Goal: Navigation & Orientation: Find specific page/section

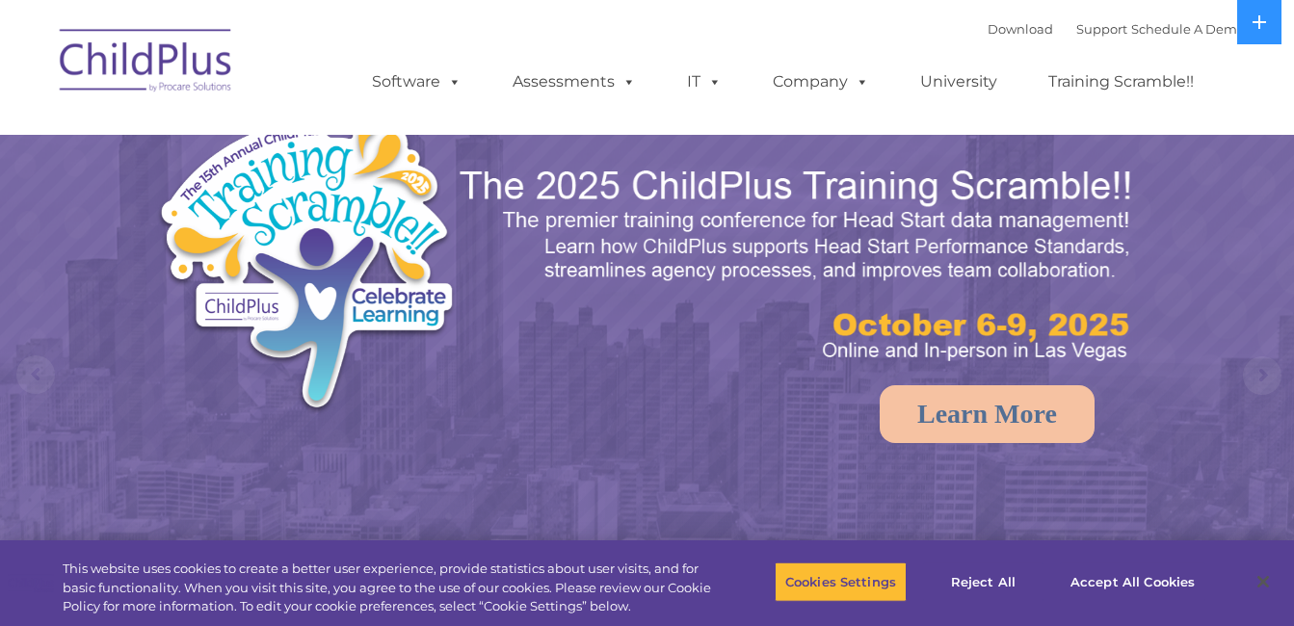
select select "MEDIUM"
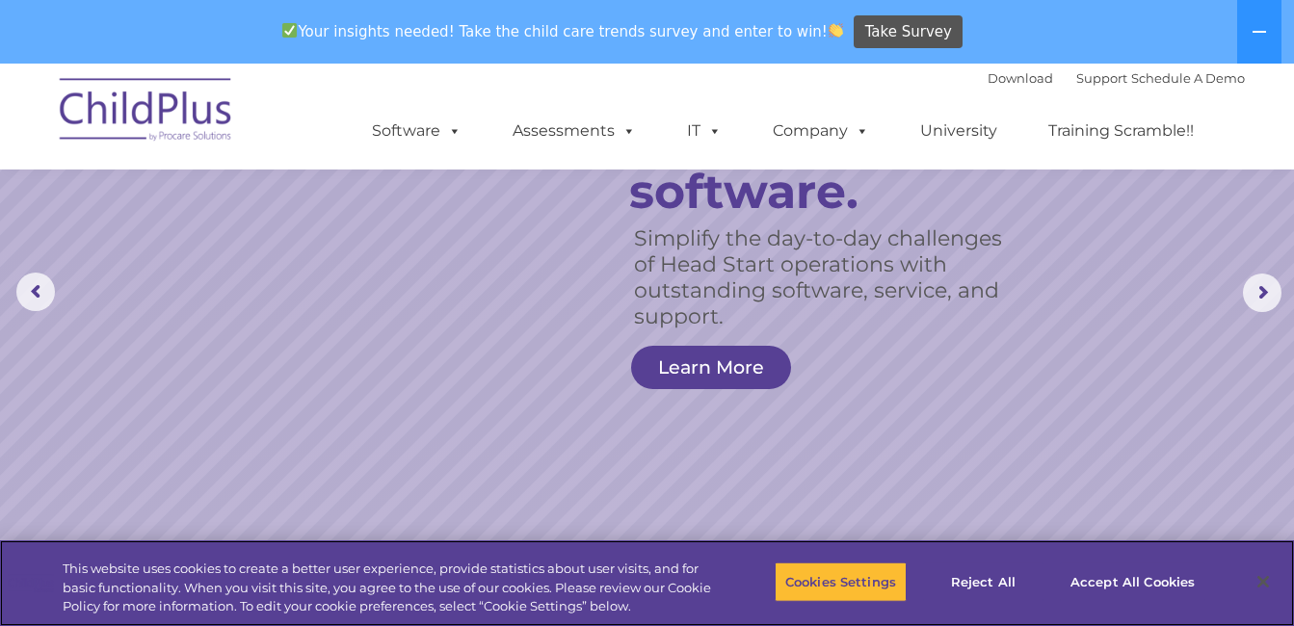
scroll to position [142, 0]
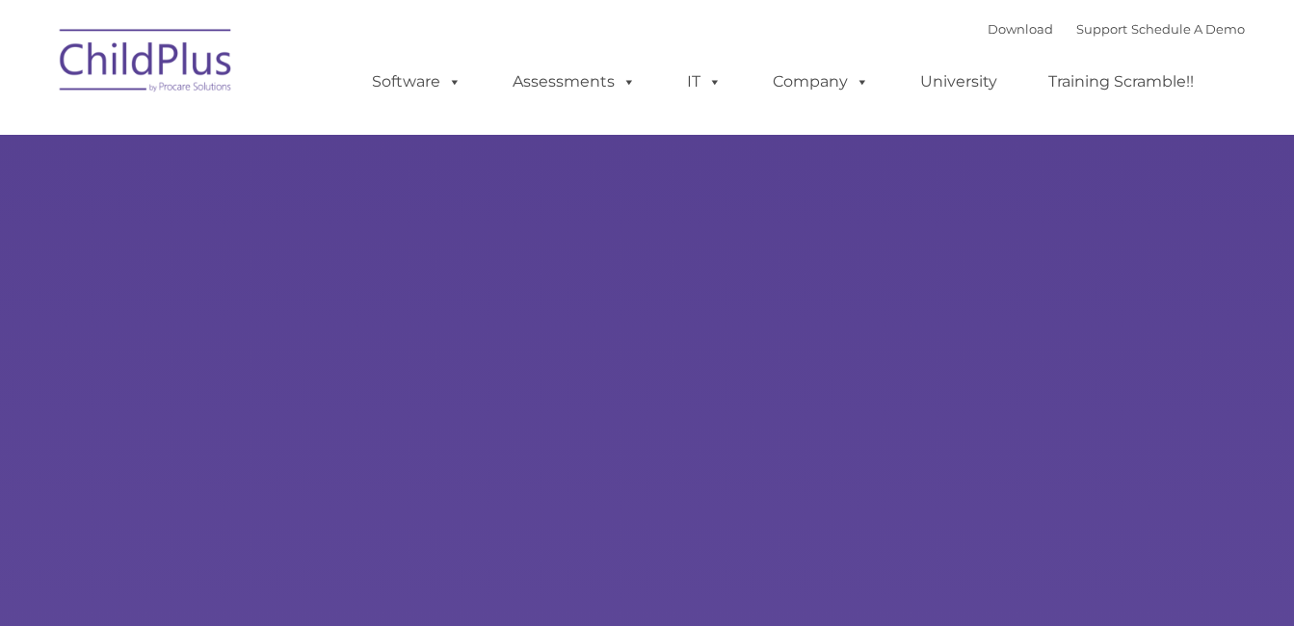
type input ""
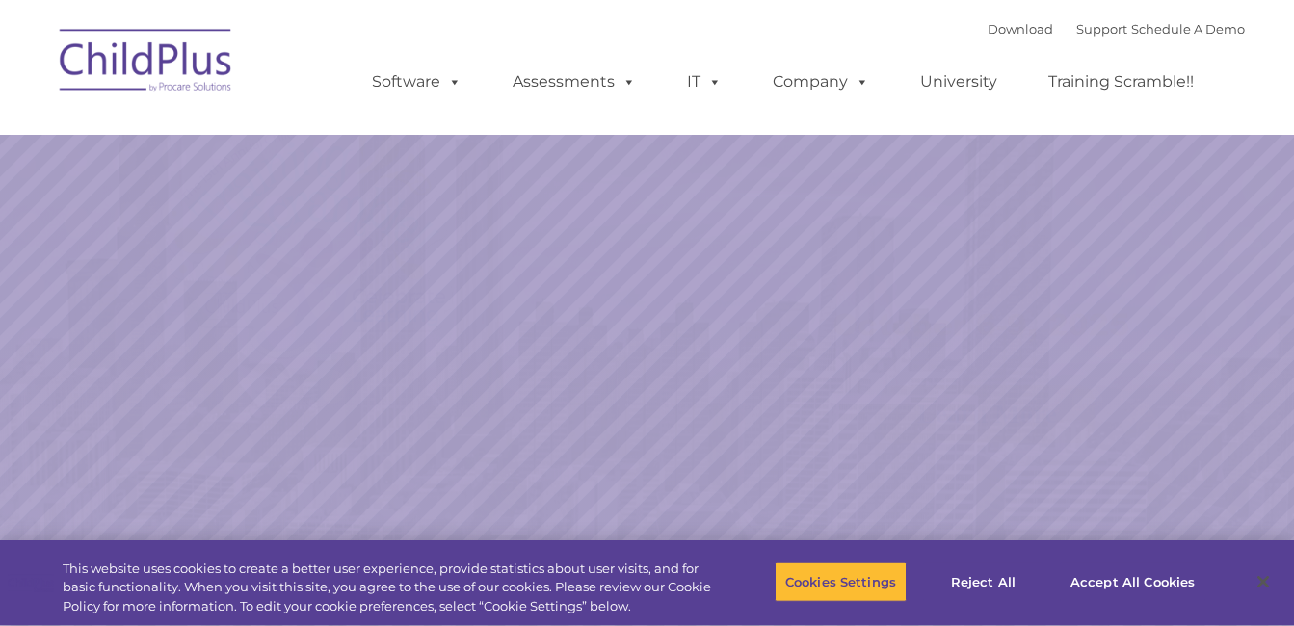
select select "MEDIUM"
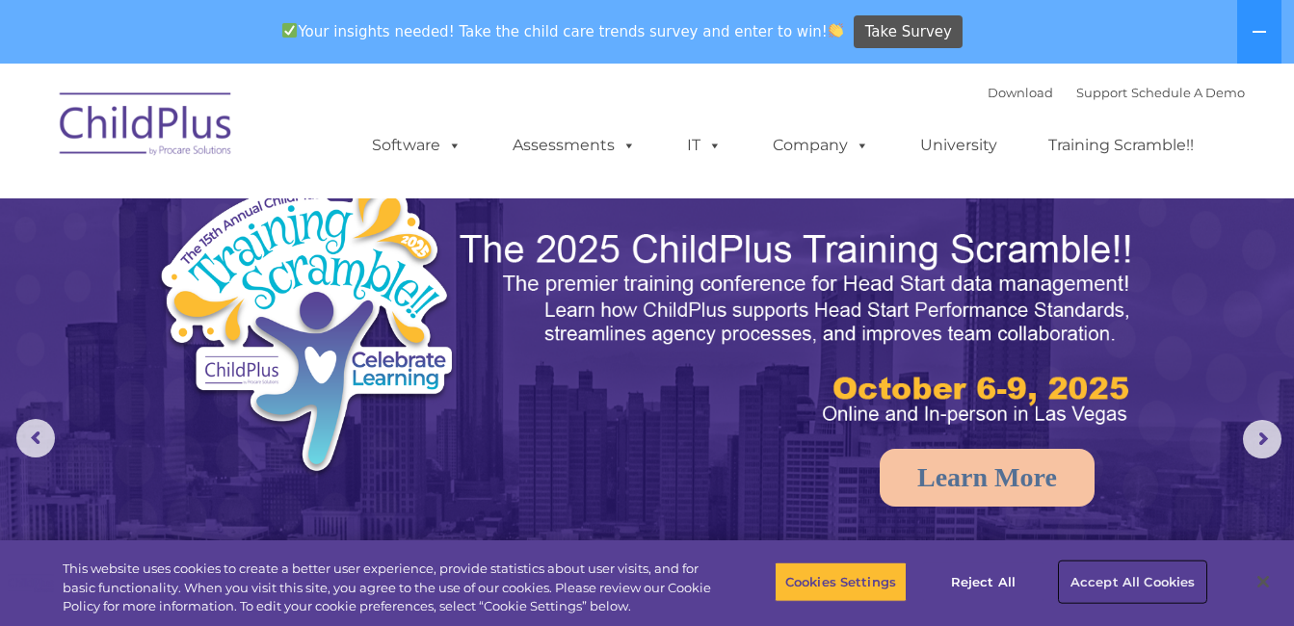
click at [1160, 585] on button "Accept All Cookies" at bounding box center [1133, 582] width 146 height 40
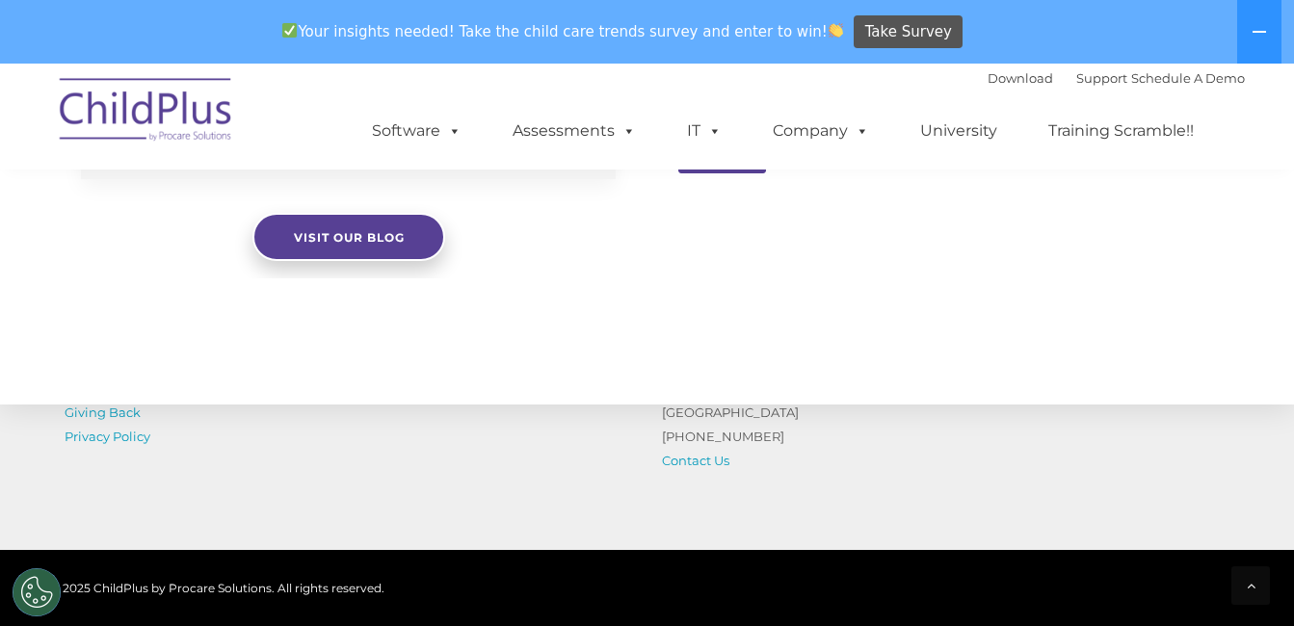
scroll to position [2180, 0]
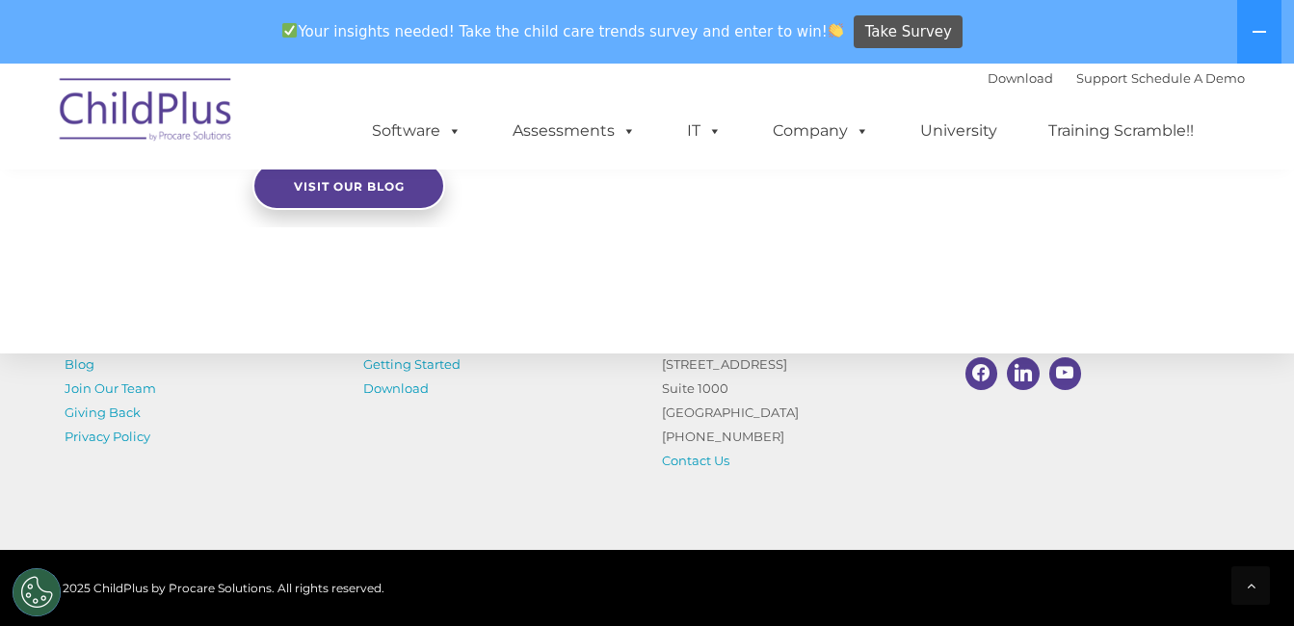
drag, startPoint x: 209, startPoint y: 127, endPoint x: 70, endPoint y: 127, distance: 138.8
click at [70, 127] on img at bounding box center [146, 113] width 193 height 96
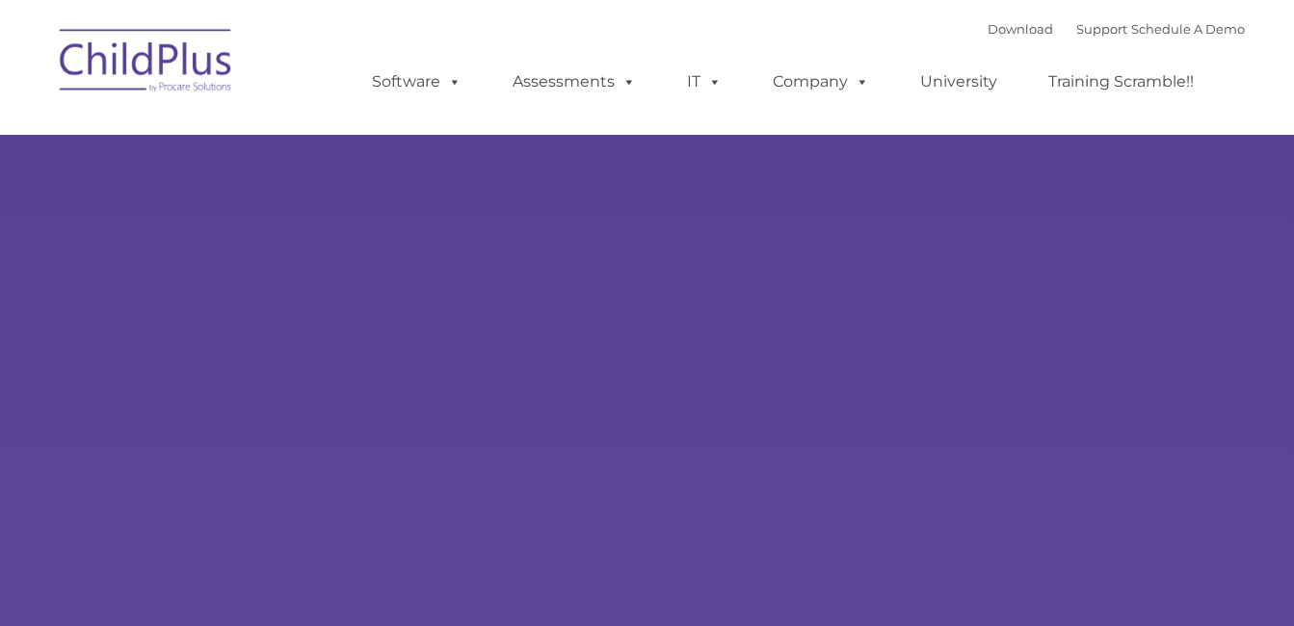
type input ""
select select "MEDIUM"
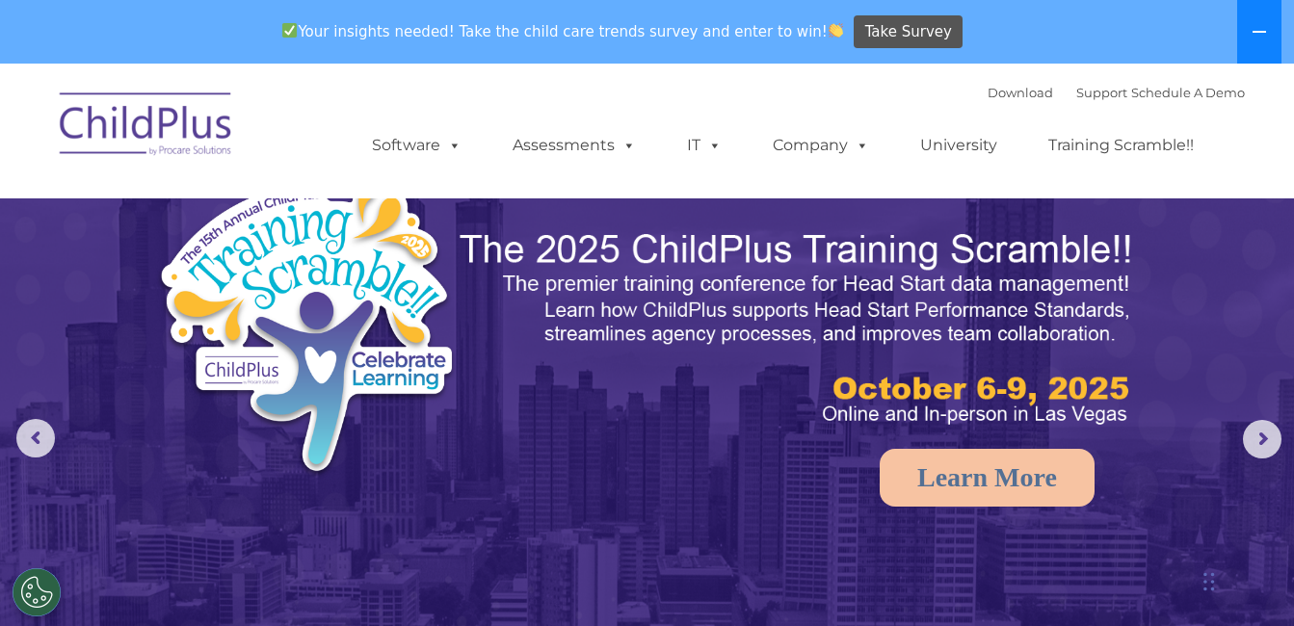
click at [1251, 25] on button at bounding box center [1259, 32] width 44 height 64
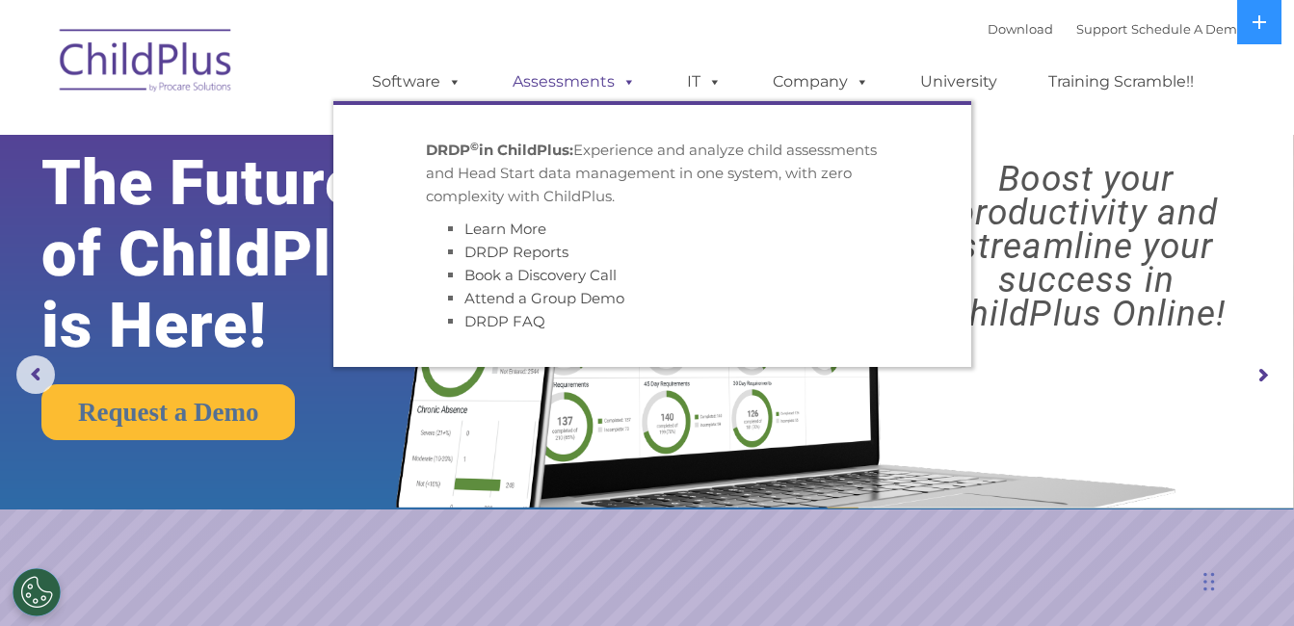
click at [570, 86] on link "Assessments" at bounding box center [574, 82] width 162 height 39
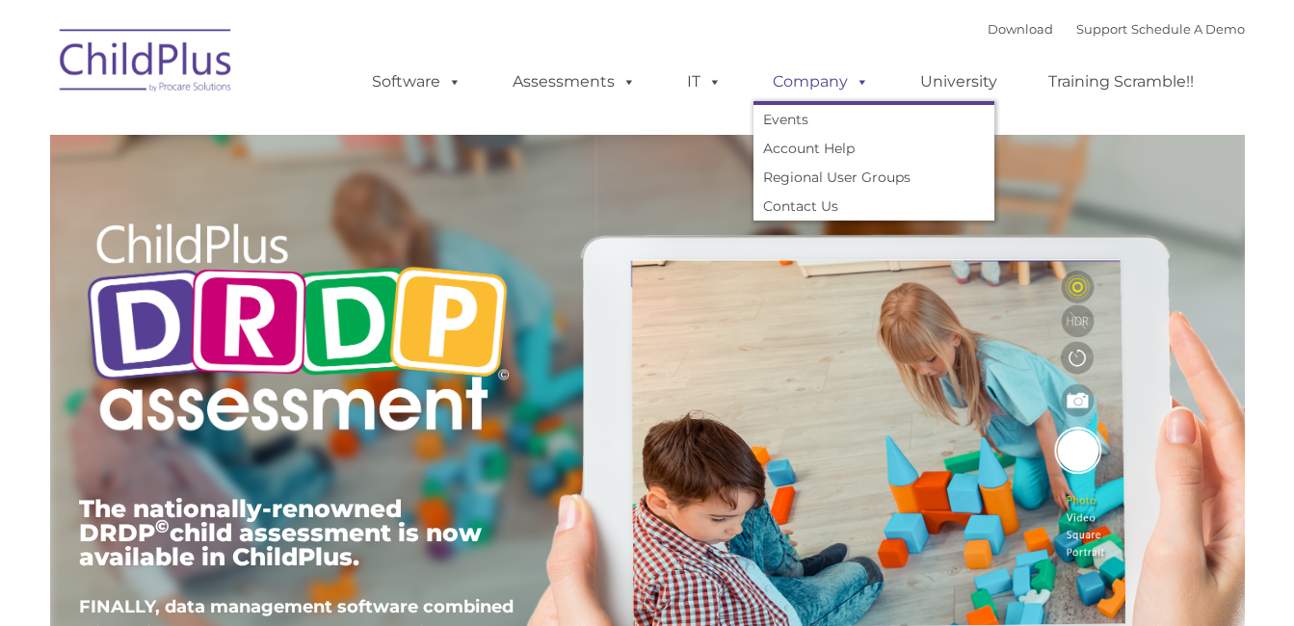
type input ""
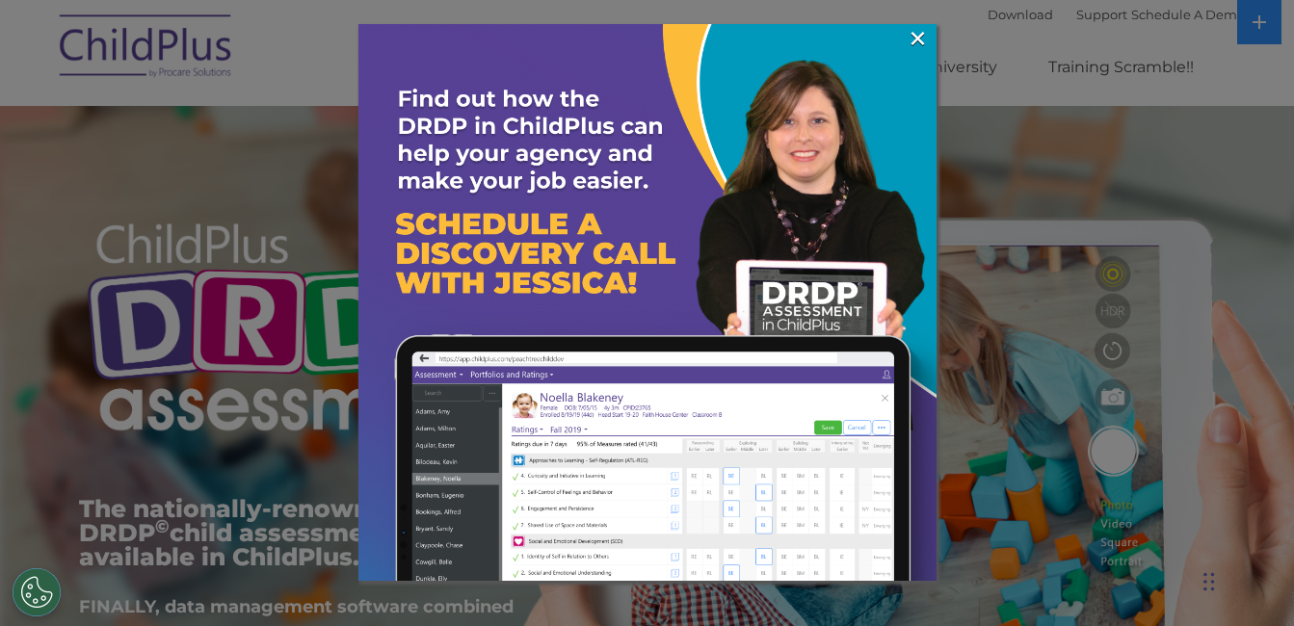
drag, startPoint x: 417, startPoint y: 64, endPoint x: 244, endPoint y: 165, distance: 200.8
click at [244, 165] on div at bounding box center [647, 313] width 1294 height 626
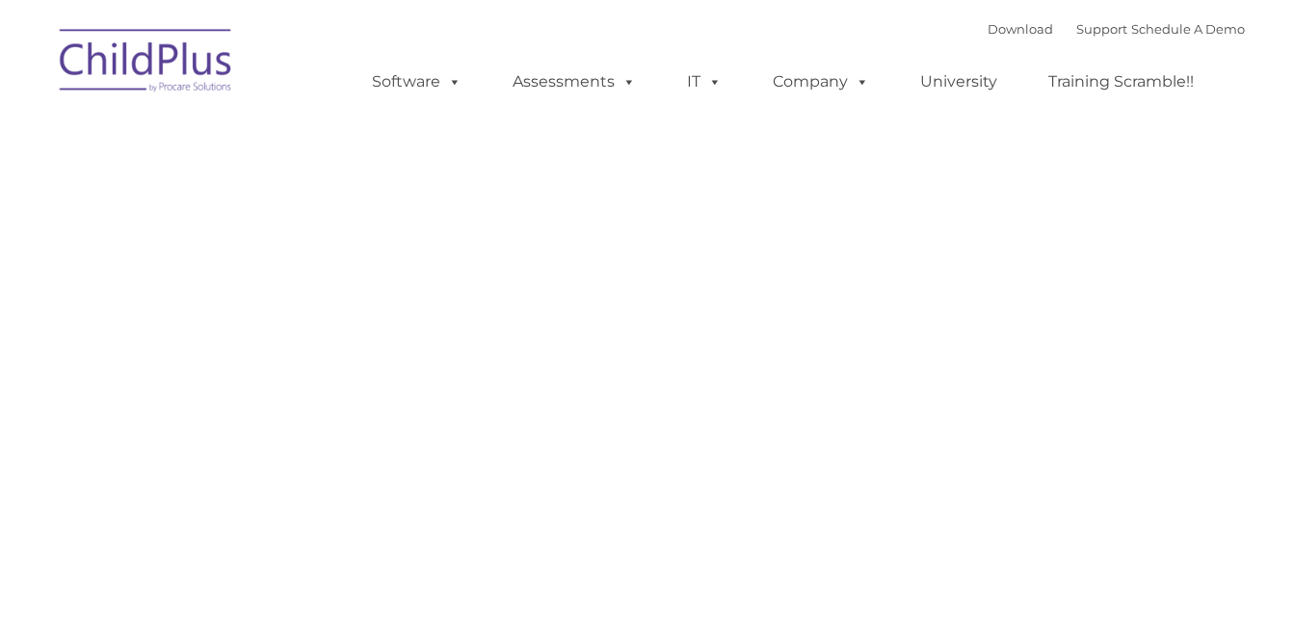
type input ""
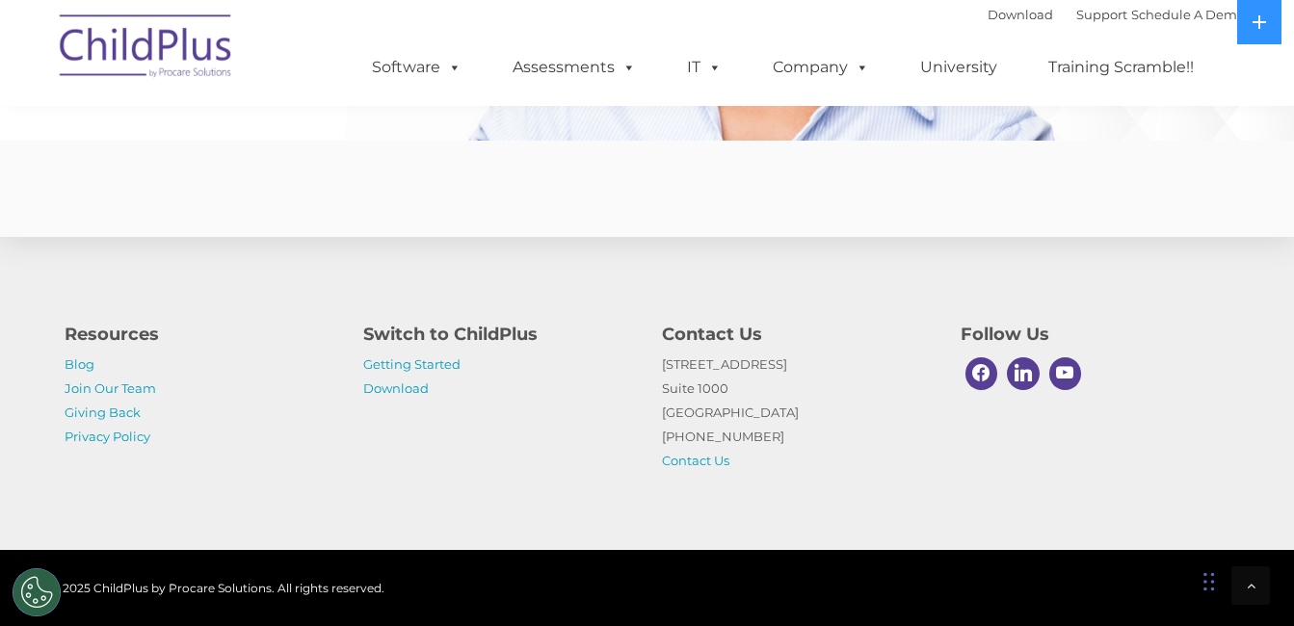
scroll to position [4829, 0]
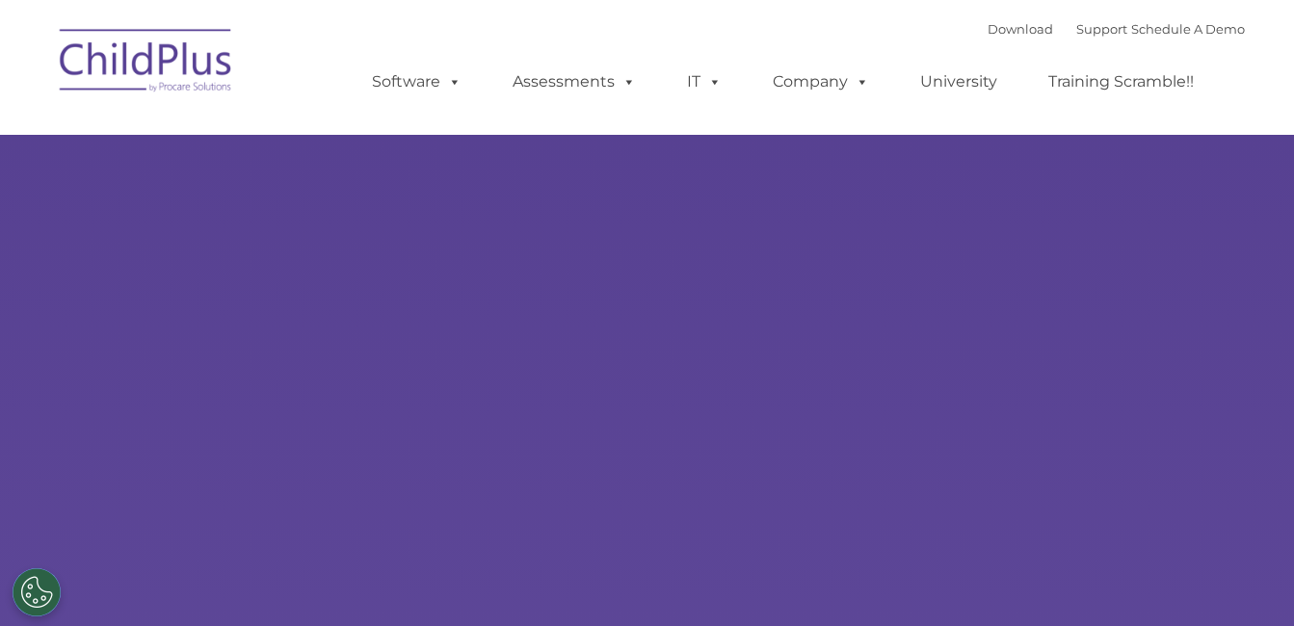
select select "MEDIUM"
